Goal: Transaction & Acquisition: Purchase product/service

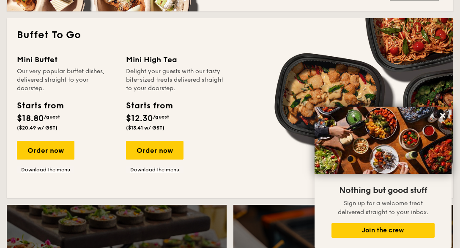
scroll to position [527, 0]
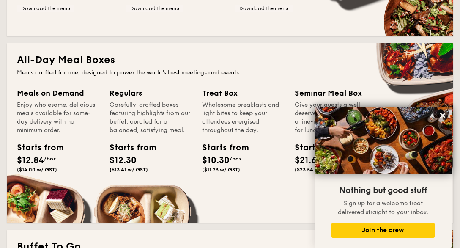
click at [219, 149] on div "Starts from" at bounding box center [221, 147] width 38 height 13
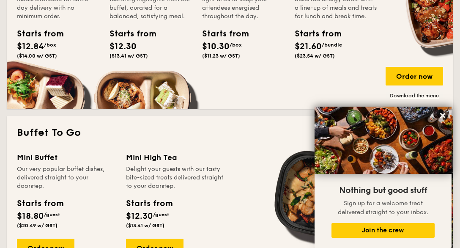
scroll to position [654, 0]
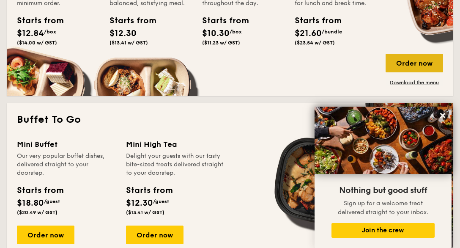
click at [426, 65] on div "Order now" at bounding box center [414, 63] width 57 height 19
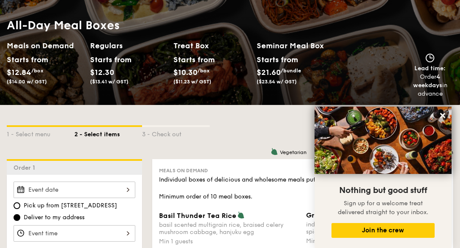
scroll to position [66, 0]
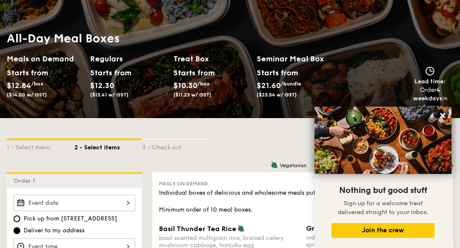
click at [187, 78] on div "Starts from $10.30 /box ($11.23 w/ GST)" at bounding box center [190, 81] width 35 height 31
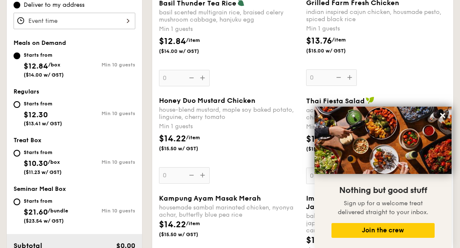
scroll to position [320, 0]
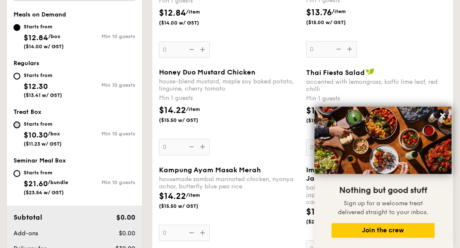
click at [18, 123] on input "Starts from $10.30 /box ($11.23 w/ GST) Min 10 guests" at bounding box center [17, 124] width 7 height 7
radio input "true"
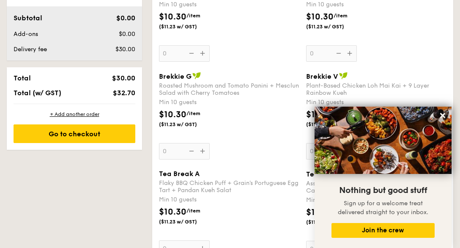
scroll to position [405, 0]
